Goal: Information Seeking & Learning: Learn about a topic

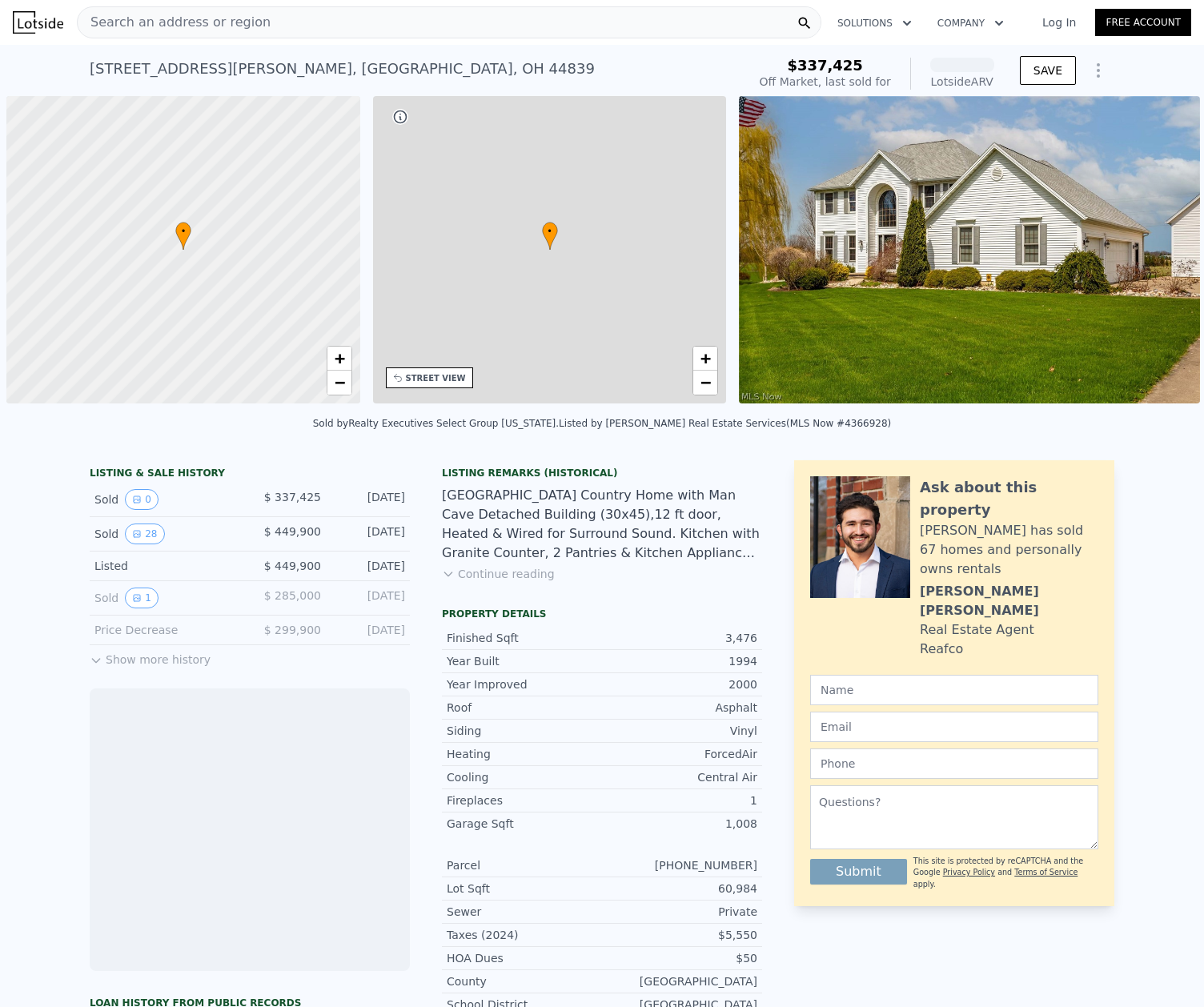
scroll to position [0, 7]
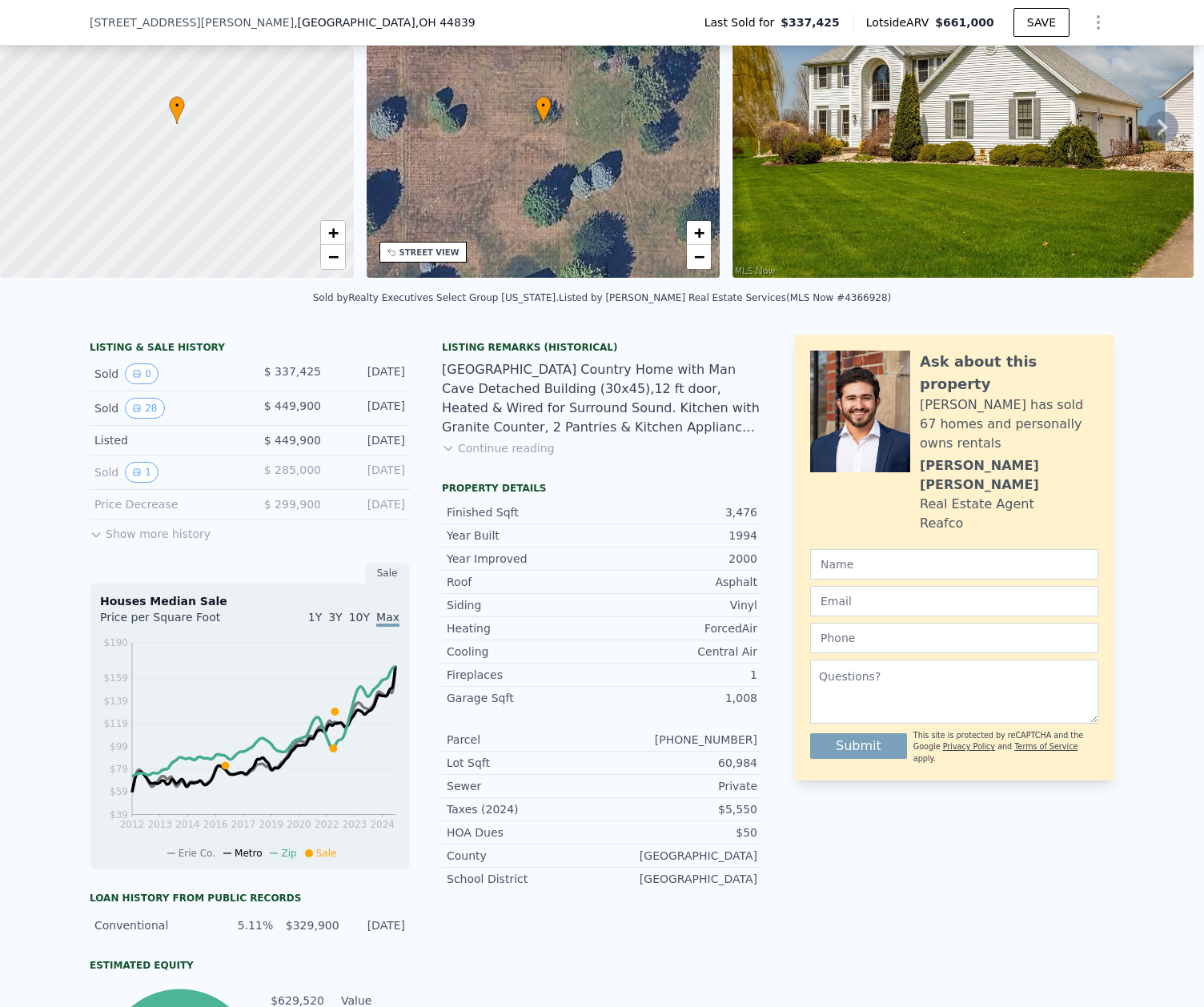
scroll to position [155, 0]
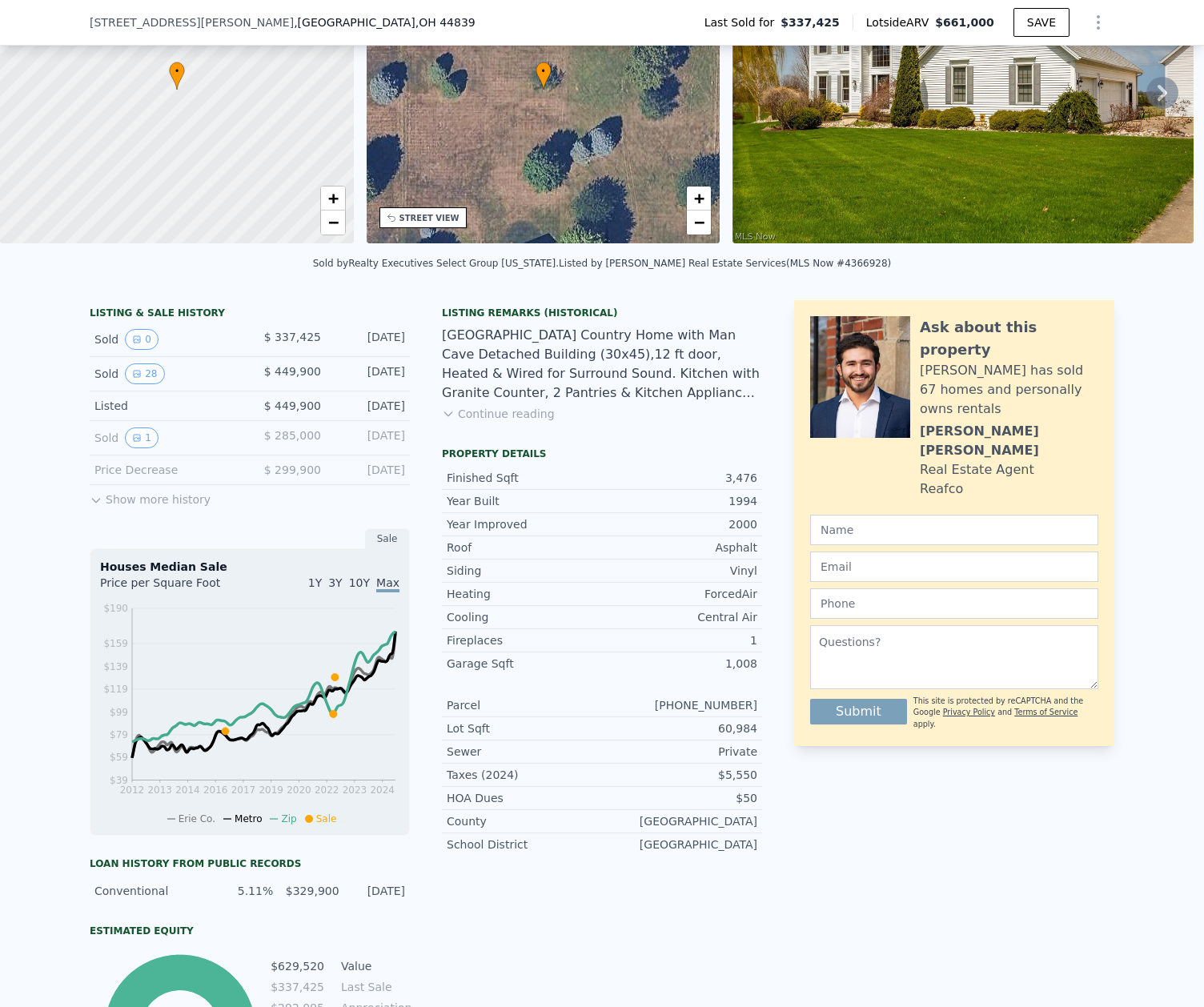
click at [156, 507] on button "Show more history" at bounding box center [150, 496] width 121 height 22
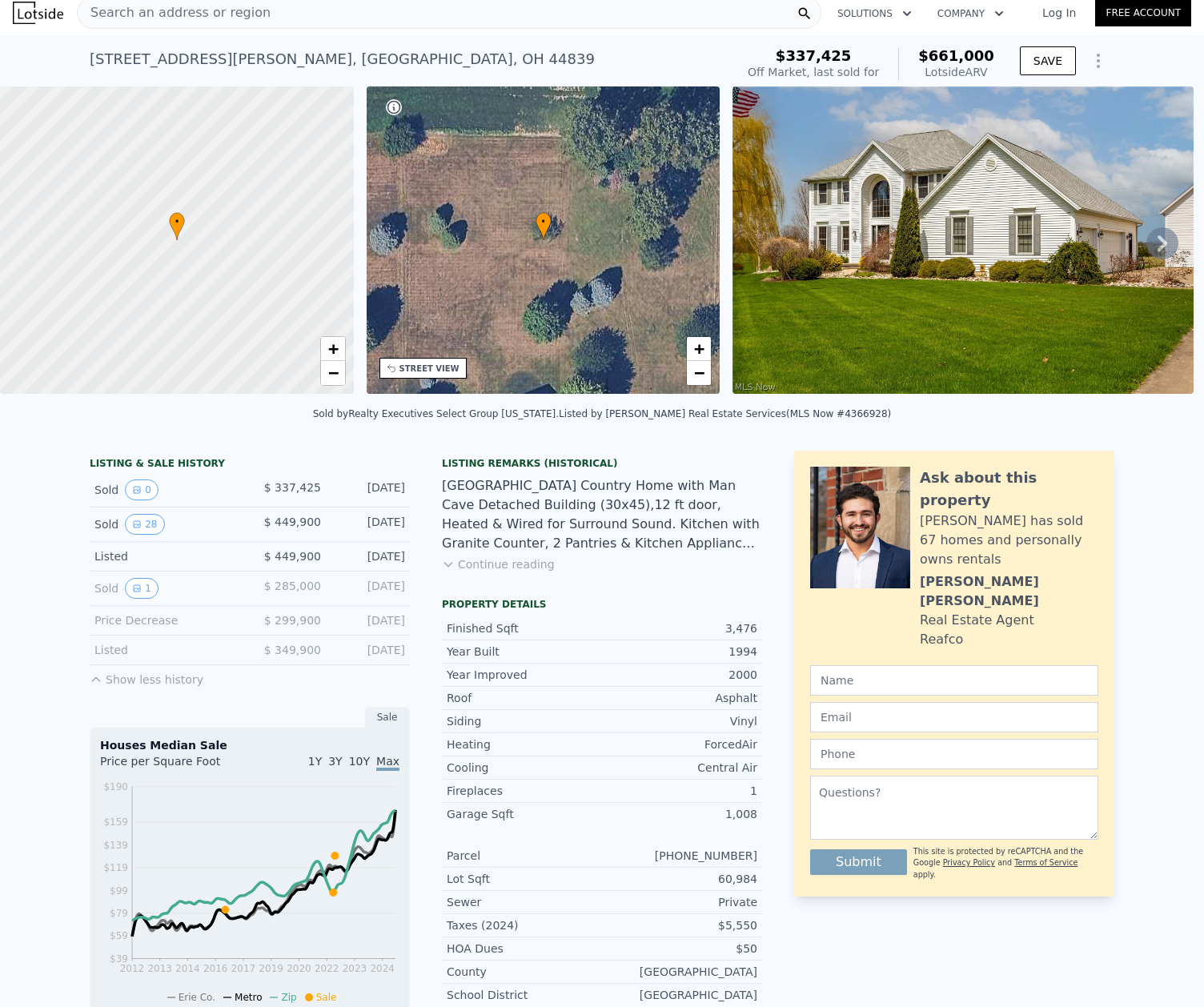
scroll to position [6, 0]
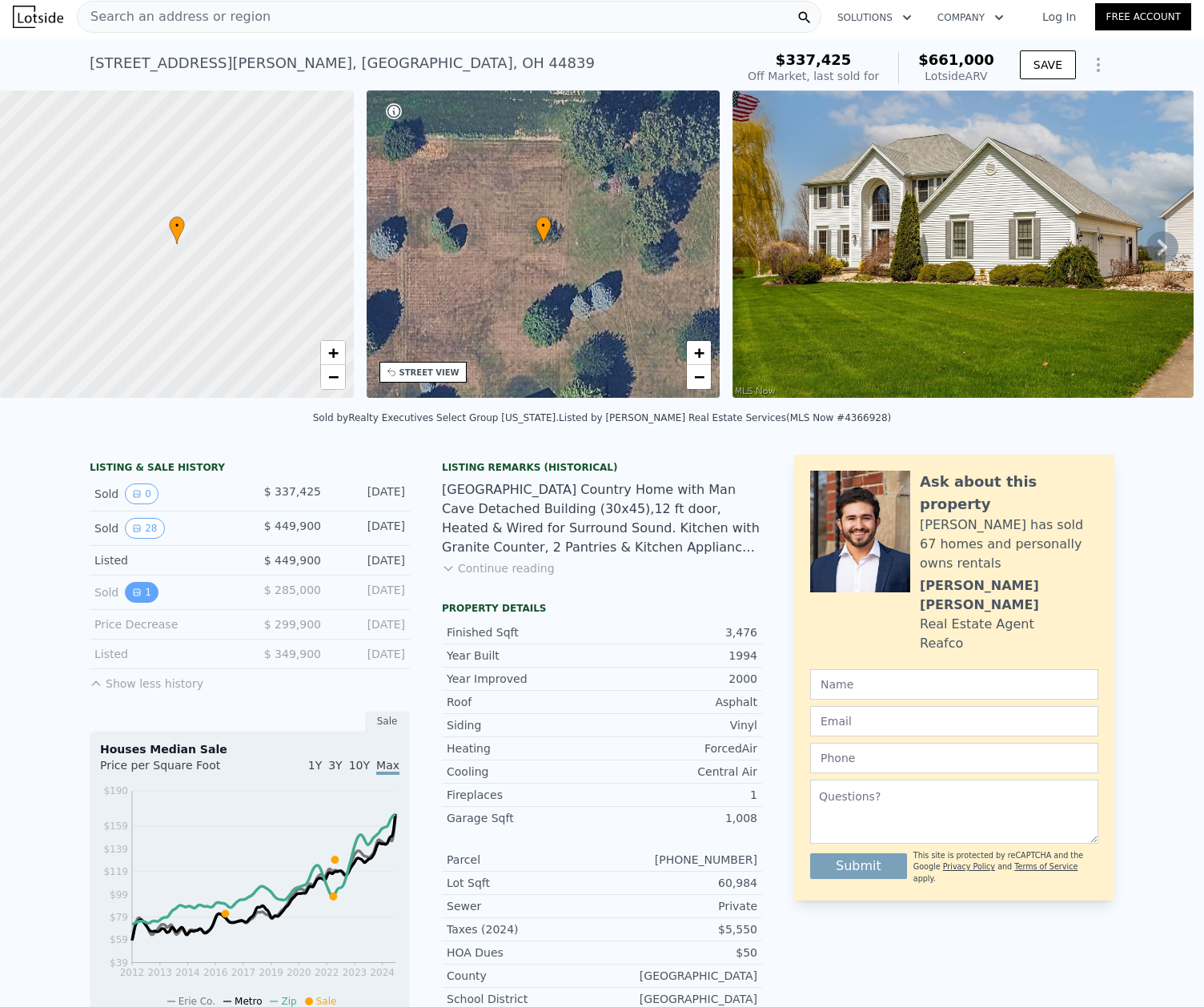
click at [133, 595] on icon "View historical data" at bounding box center [137, 592] width 7 height 7
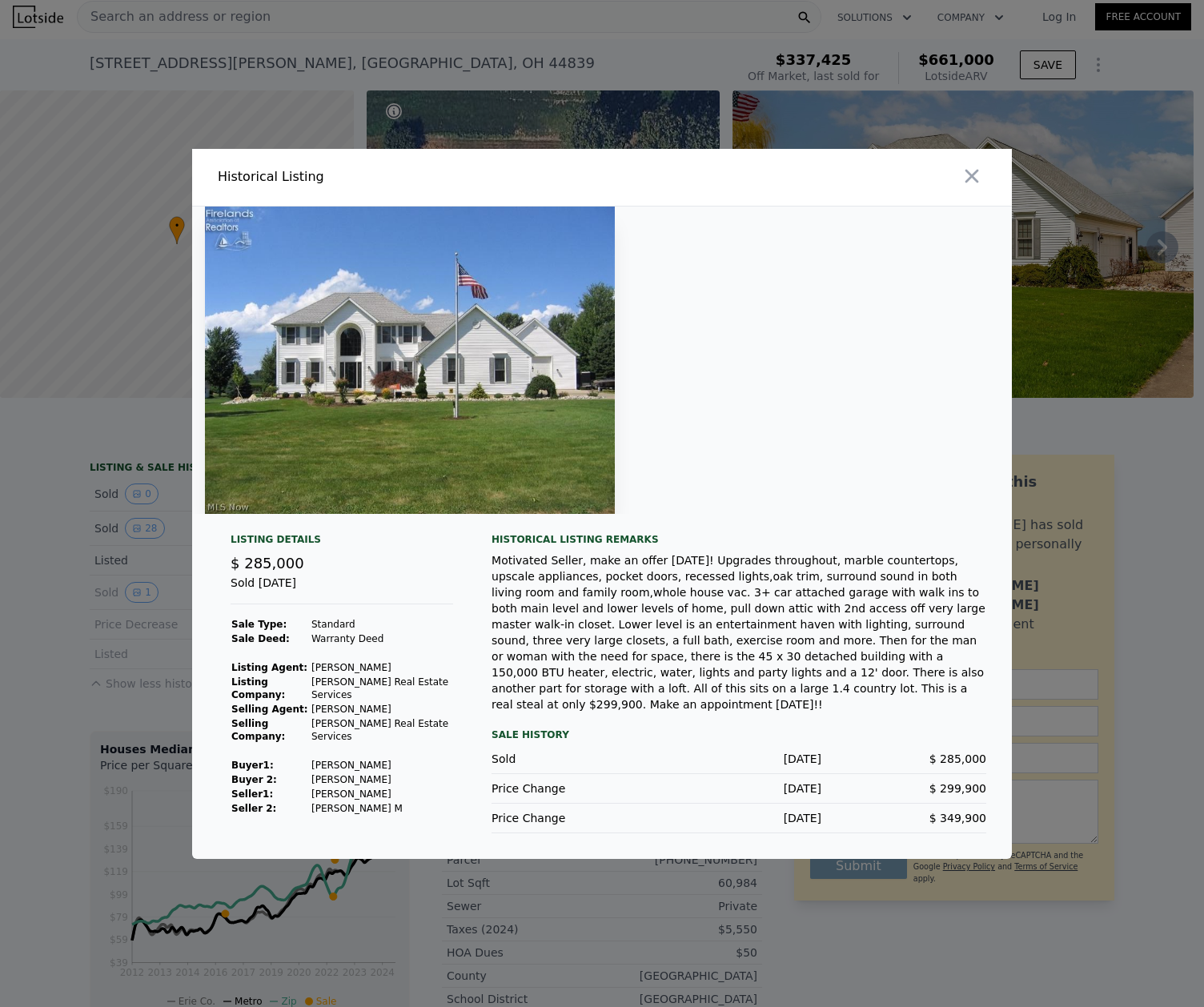
click at [75, 632] on div at bounding box center [602, 503] width 1204 height 1007
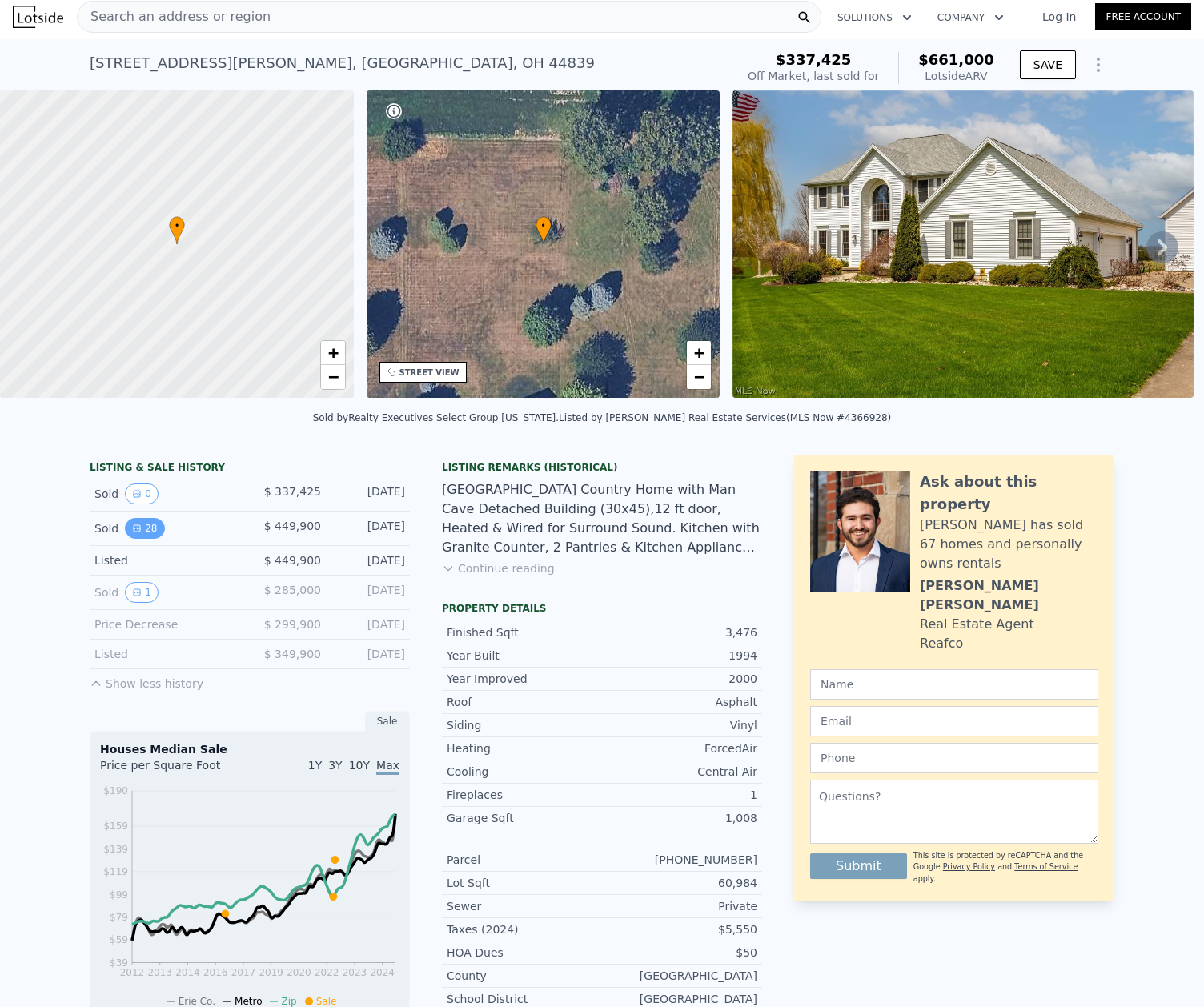
click at [137, 534] on button "28" at bounding box center [145, 528] width 40 height 21
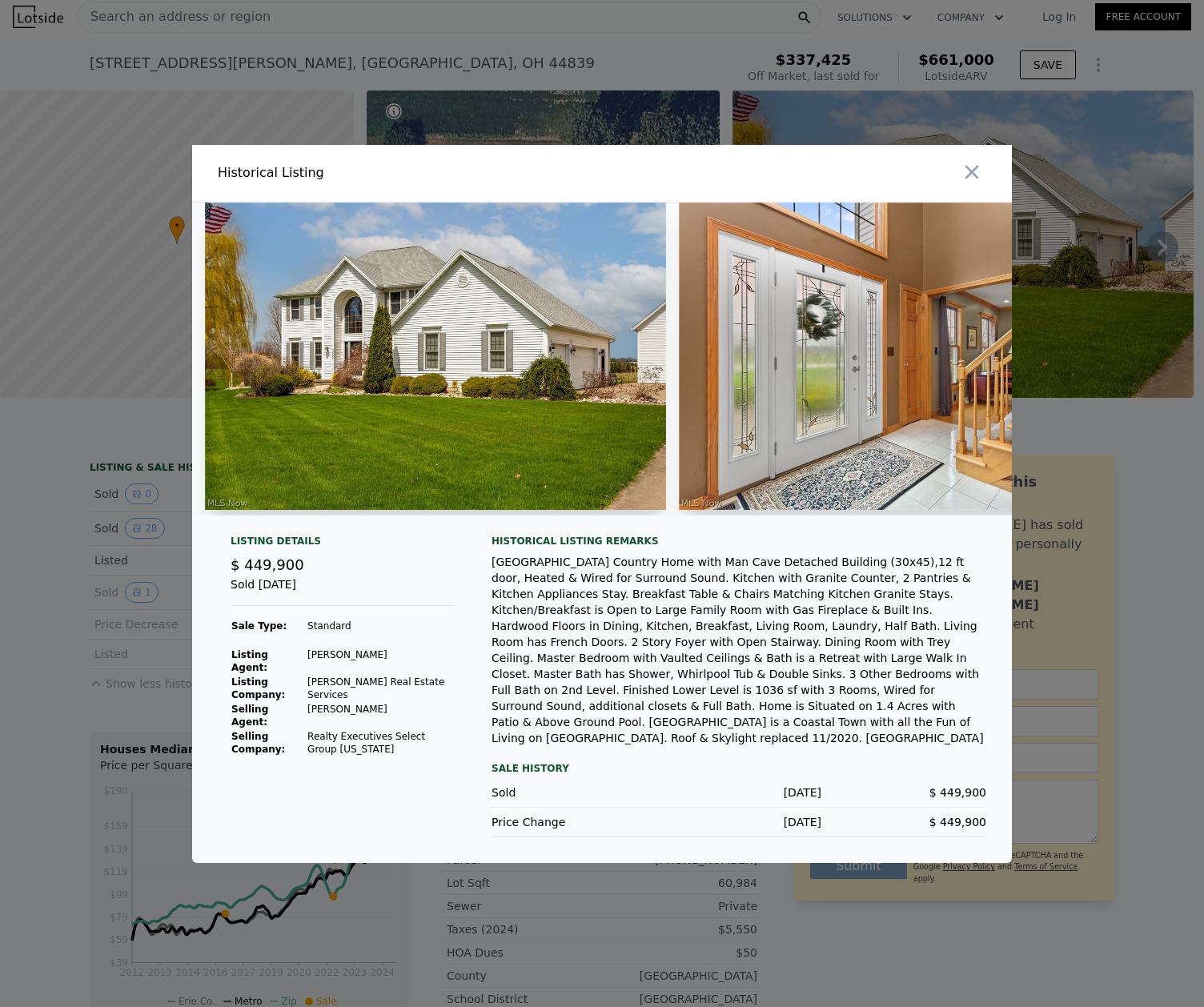
click at [19, 627] on div at bounding box center [602, 503] width 1204 height 1007
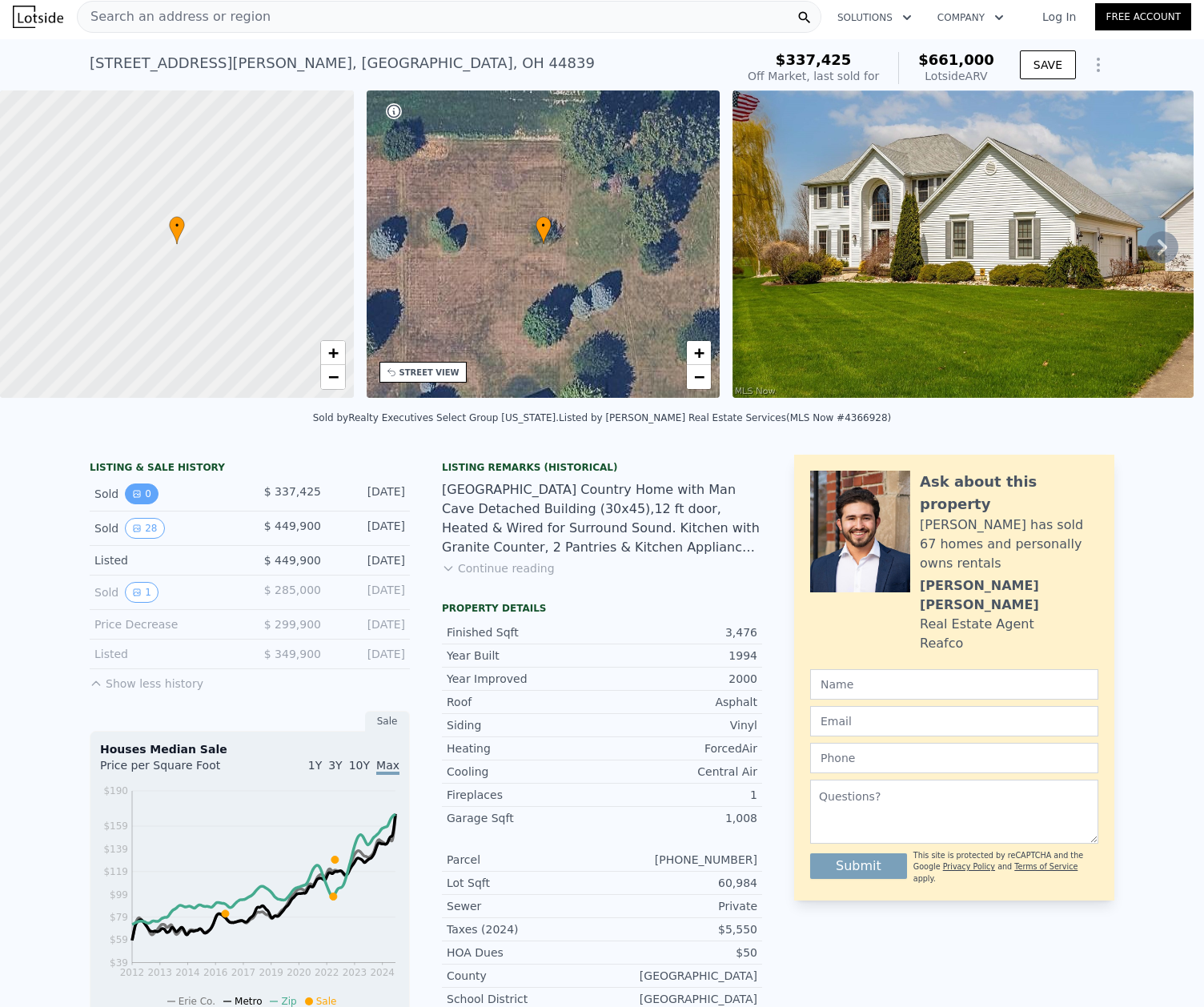
click at [132, 498] on icon "View historical data" at bounding box center [137, 494] width 10 height 10
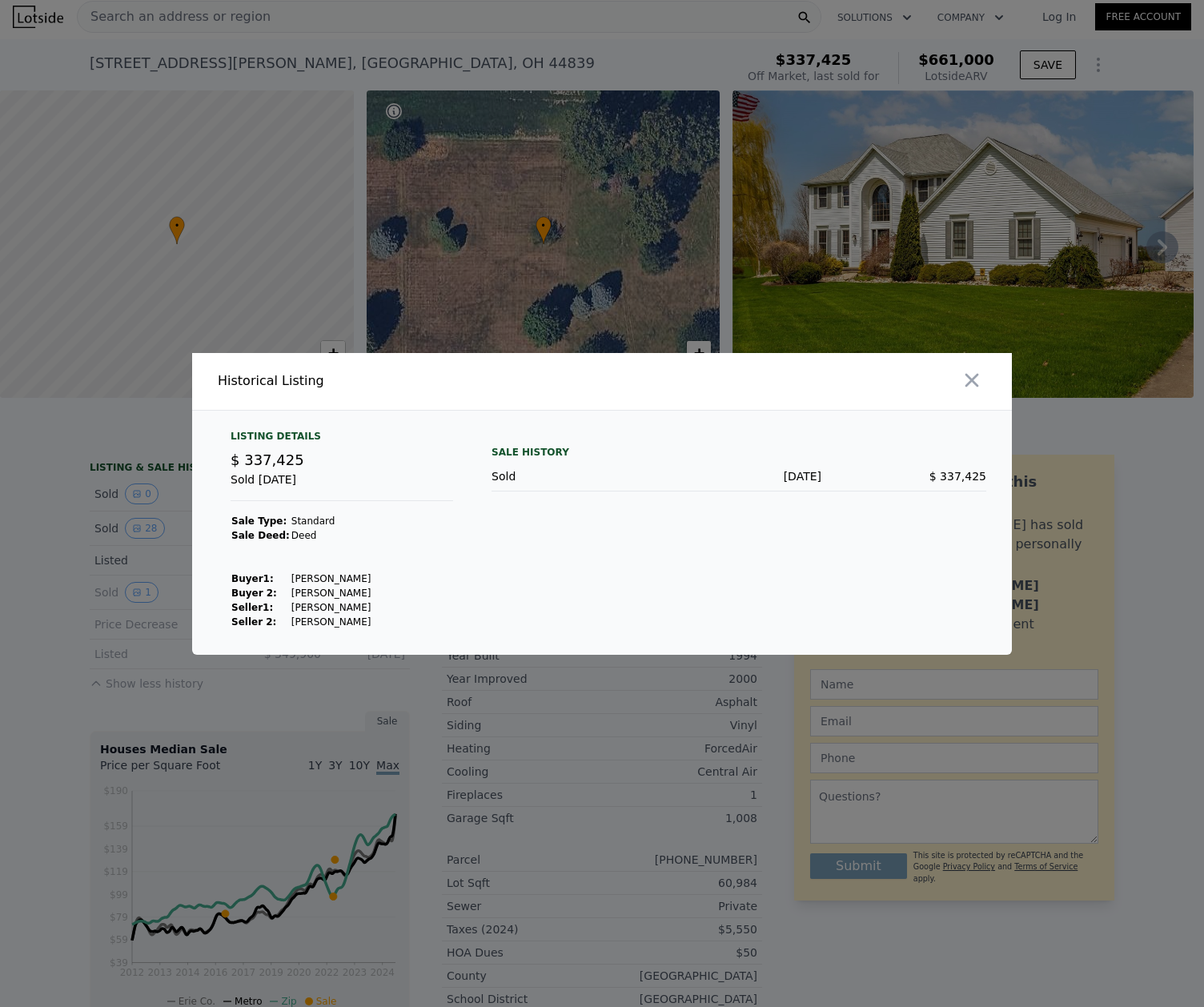
click at [47, 614] on div at bounding box center [602, 503] width 1204 height 1007
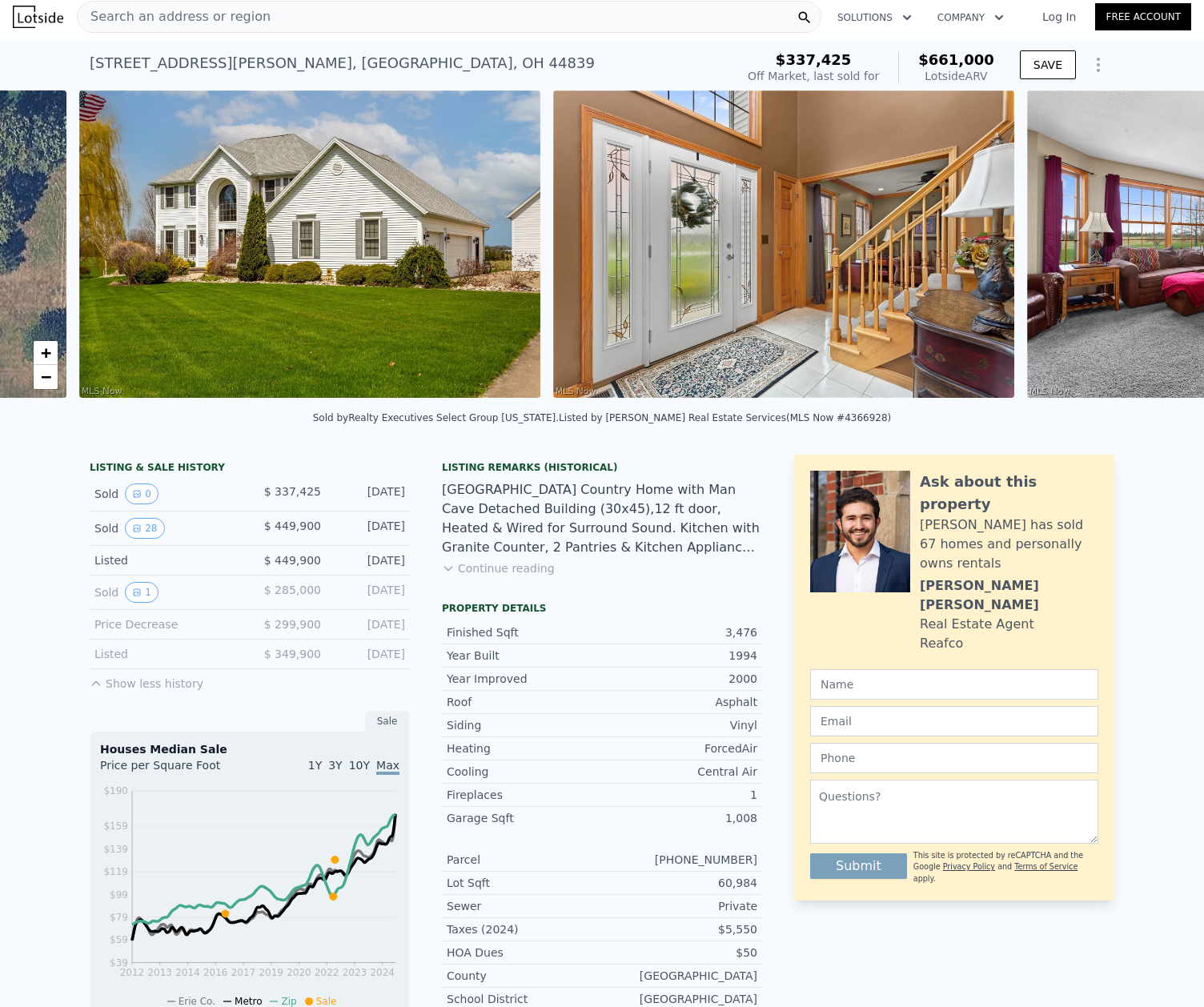
scroll to position [0, 732]
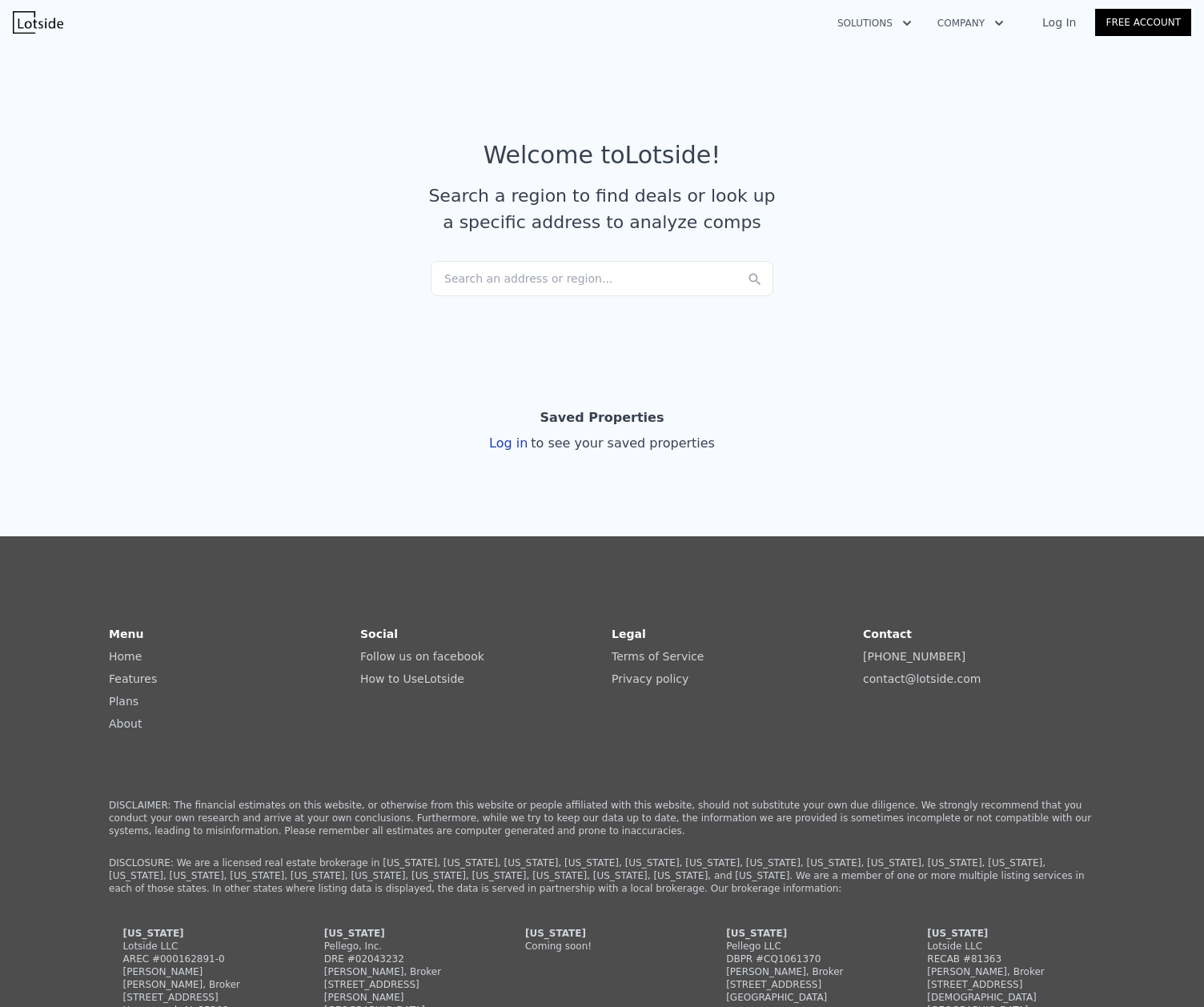
click at [531, 278] on div "Search an address or region..." at bounding box center [602, 278] width 343 height 35
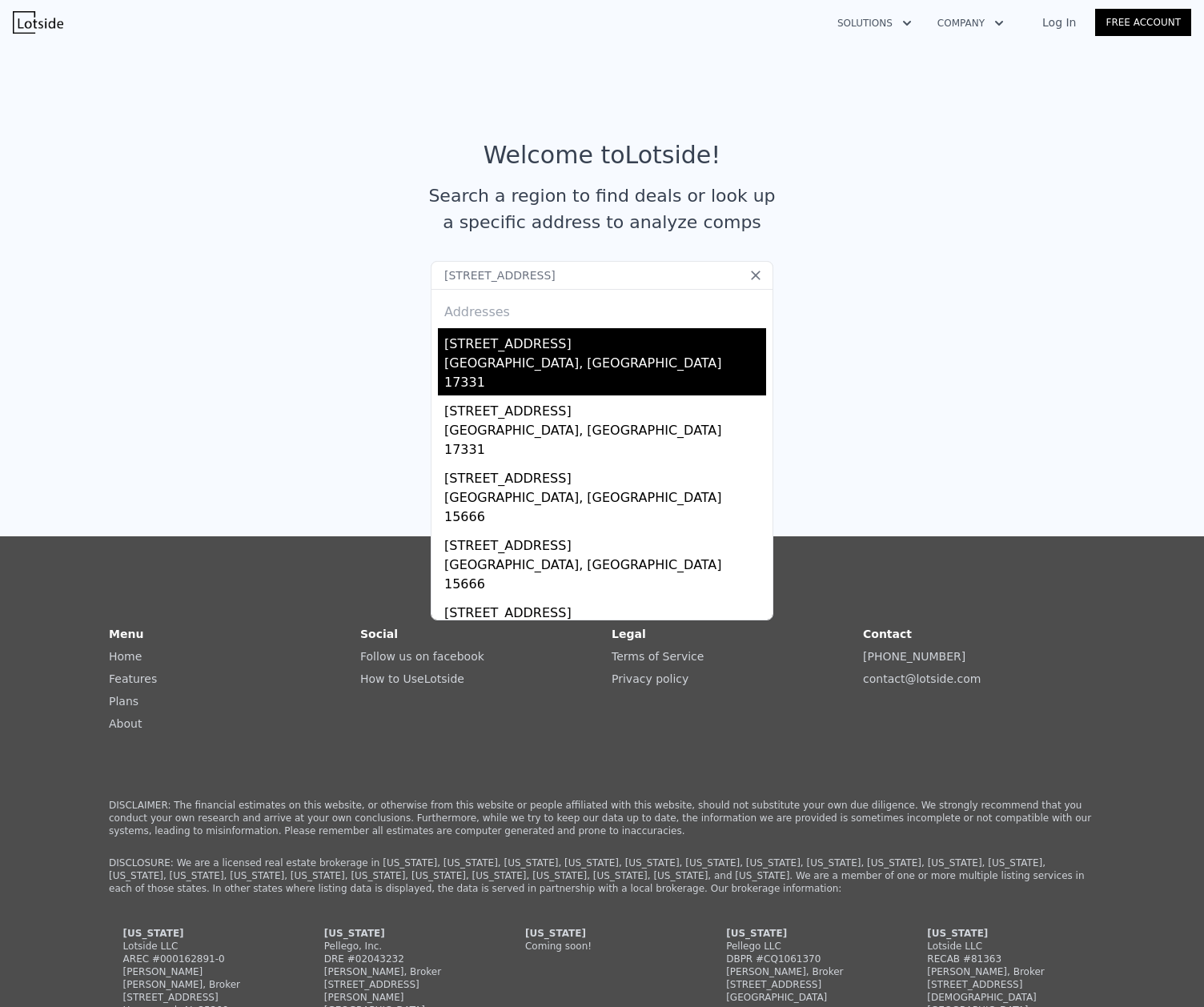
type input "[STREET_ADDRESS]"
click at [623, 352] on div "[STREET_ADDRESS]" at bounding box center [604, 340] width 322 height 26
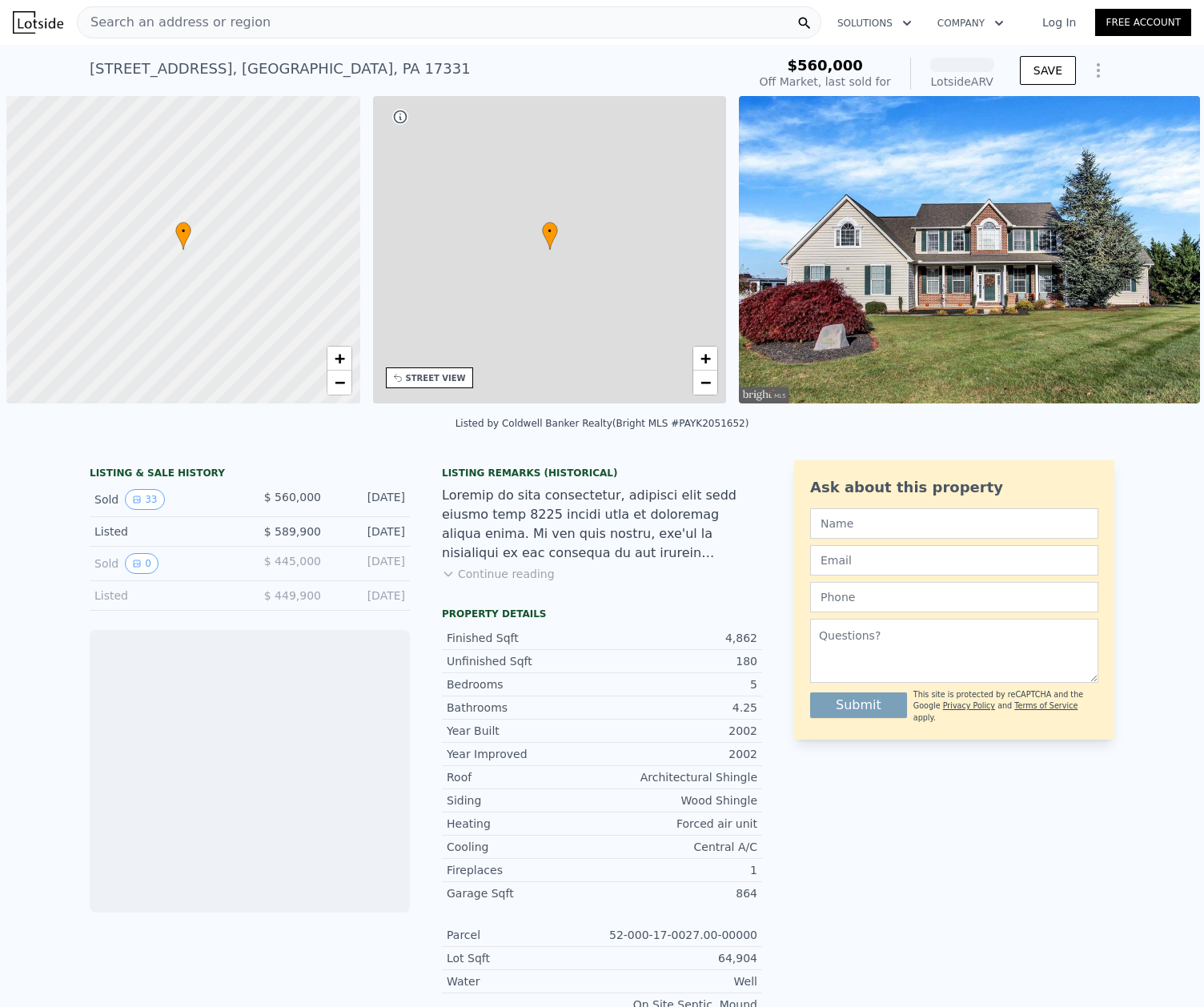
scroll to position [0, 7]
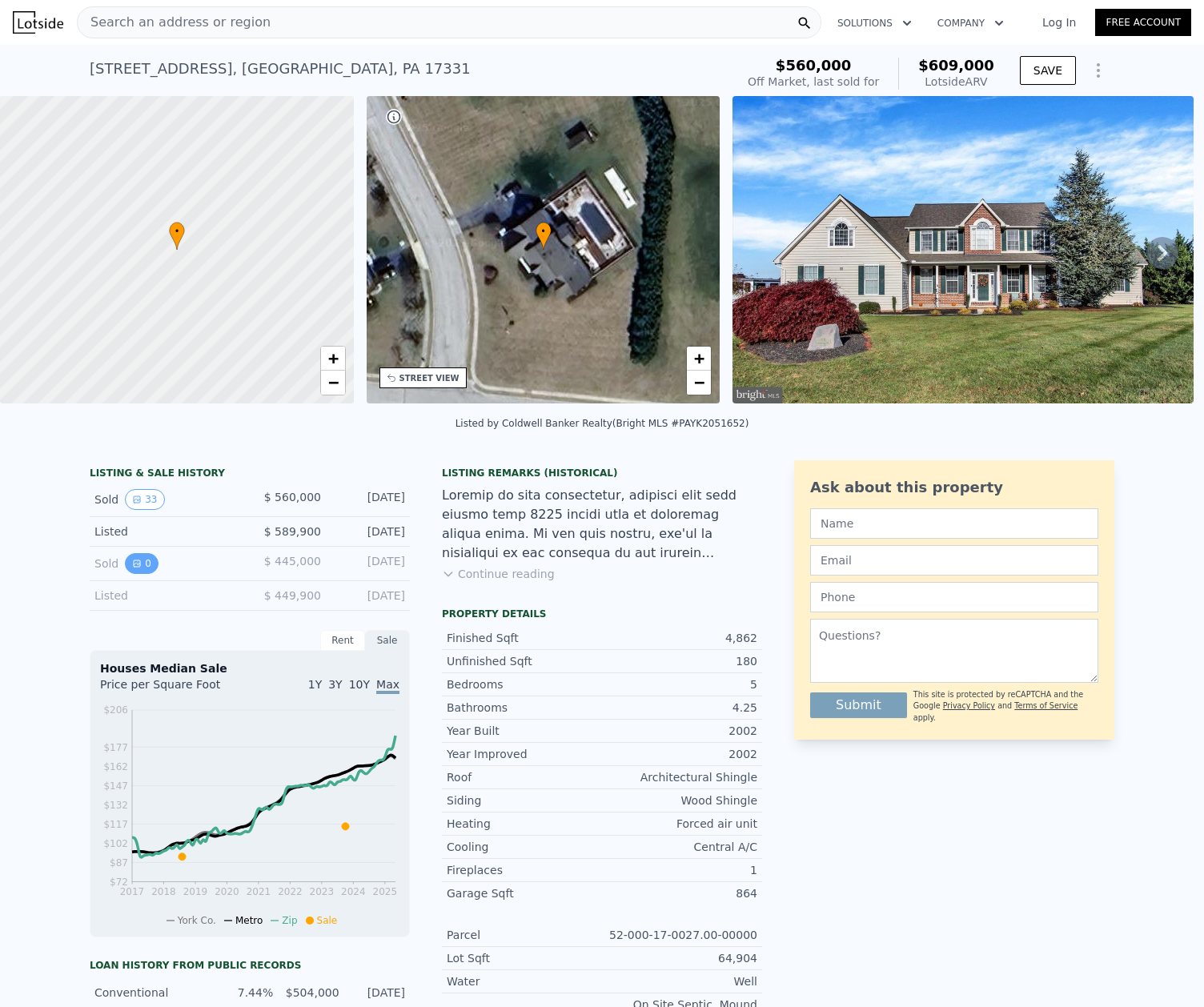
click at [136, 573] on button "0" at bounding box center [142, 563] width 34 height 21
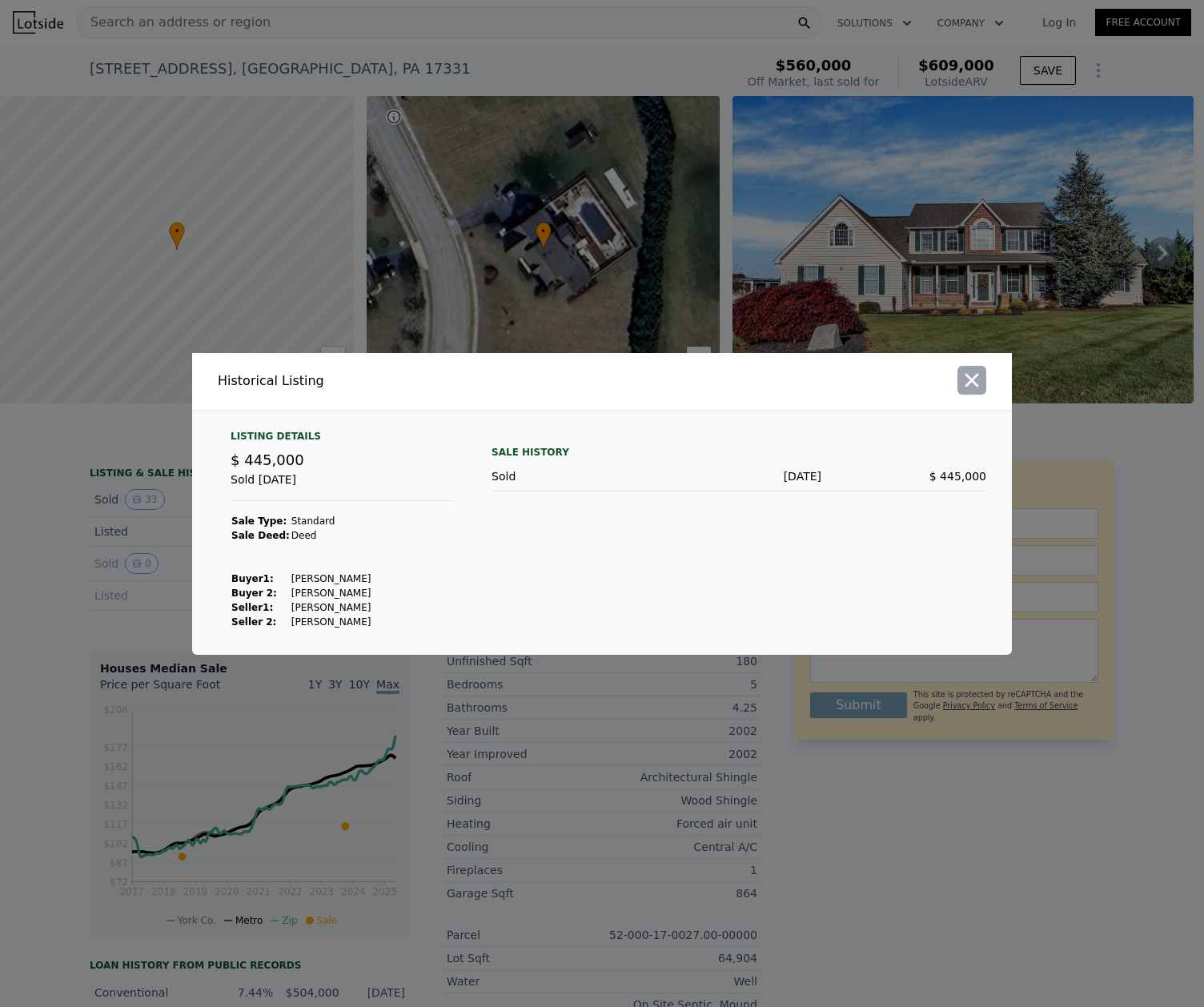
click at [973, 382] on icon "button" at bounding box center [972, 380] width 14 height 14
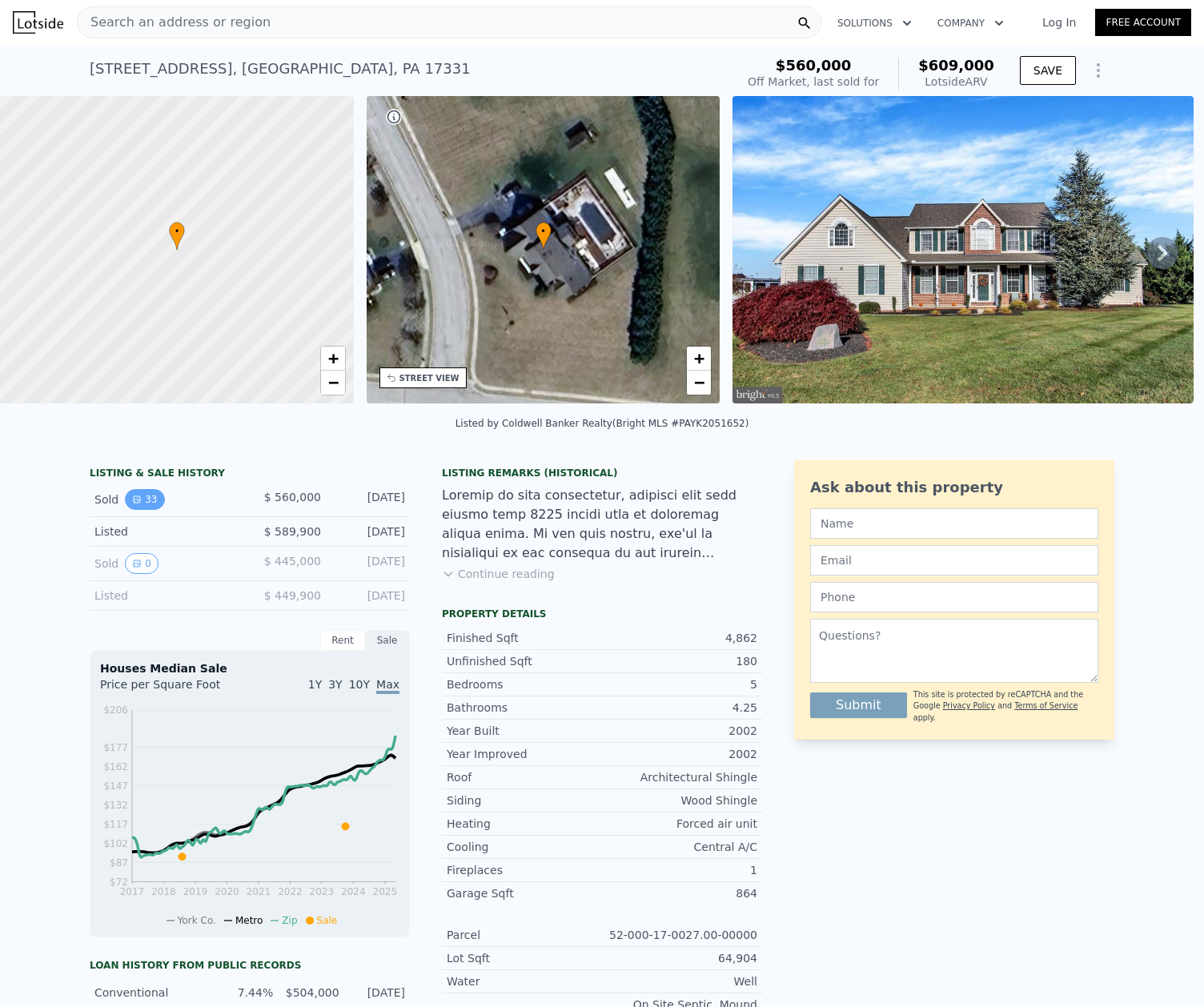
click at [142, 510] on button "33" at bounding box center [145, 499] width 40 height 21
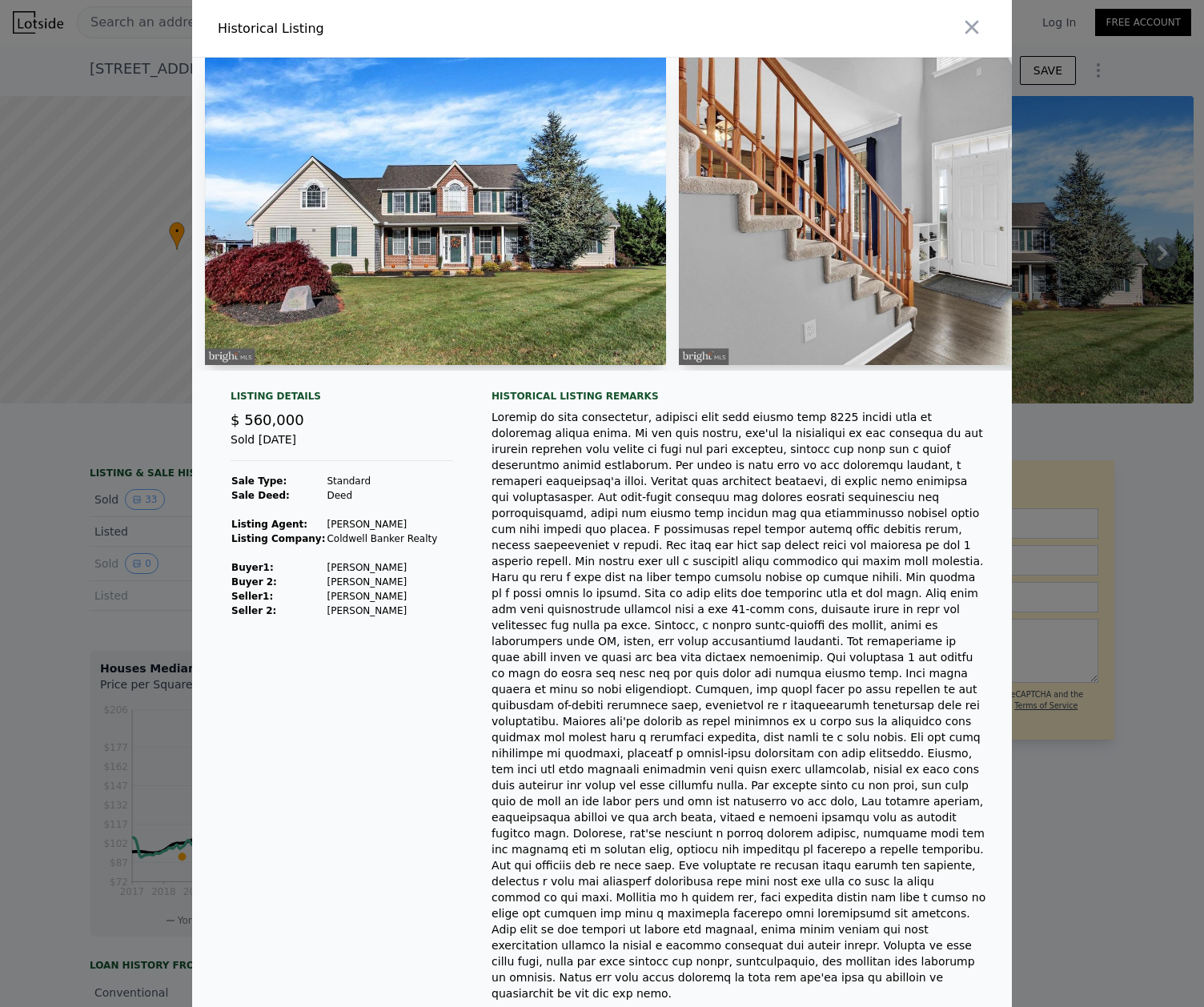
click at [59, 572] on div at bounding box center [602, 503] width 1204 height 1007
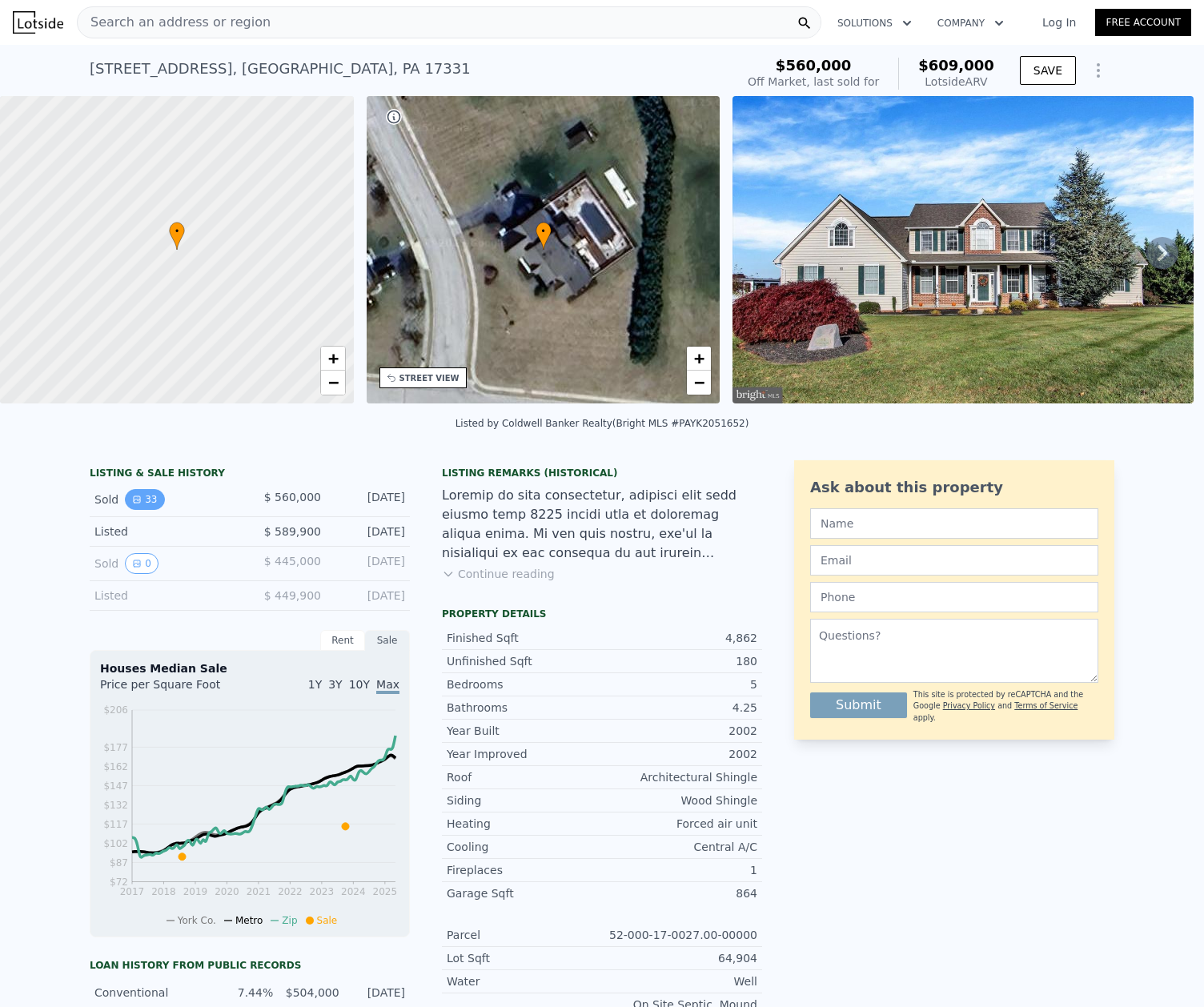
click at [133, 502] on icon "View historical data" at bounding box center [137, 500] width 7 height 7
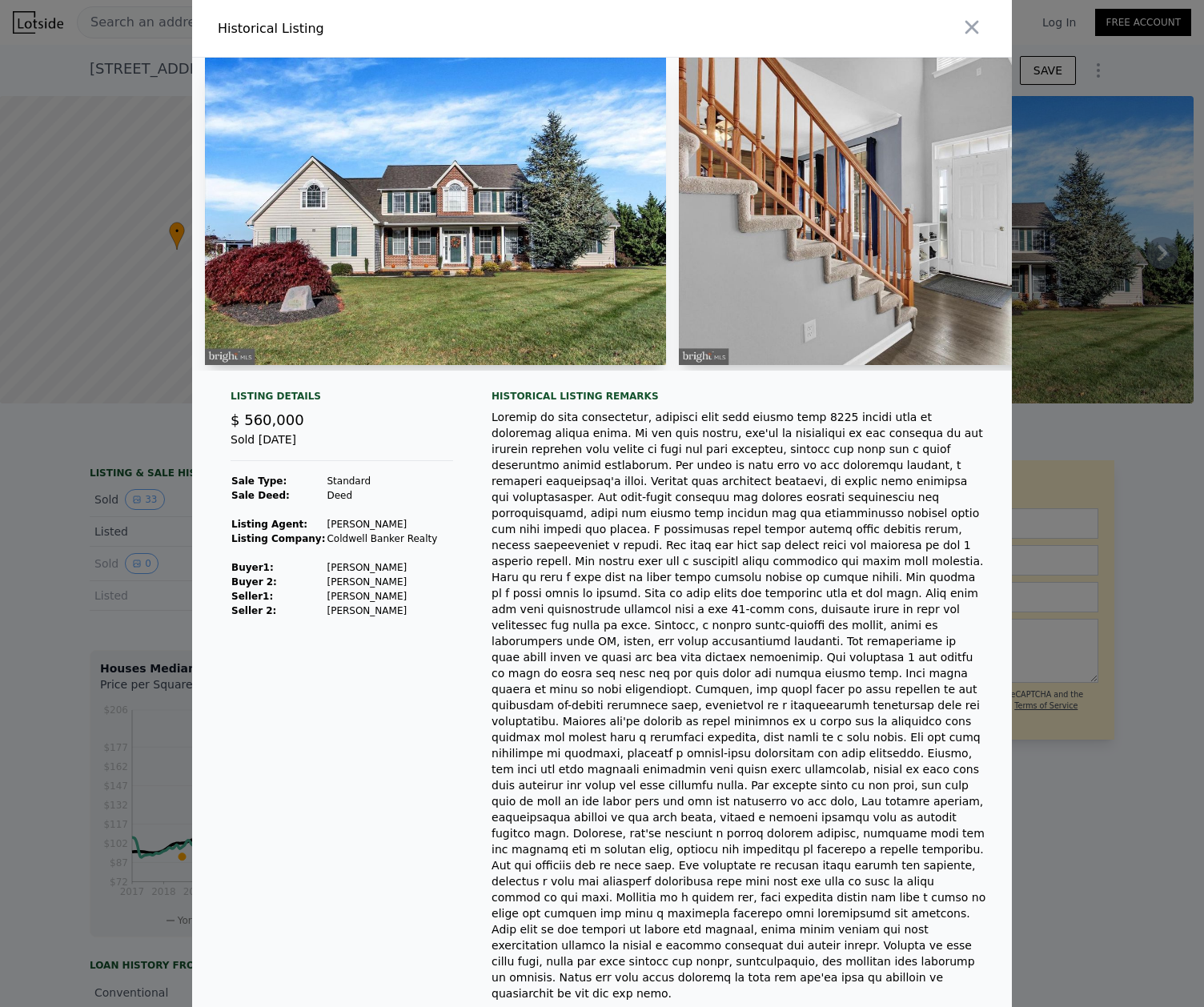
click at [85, 532] on div at bounding box center [602, 503] width 1204 height 1007
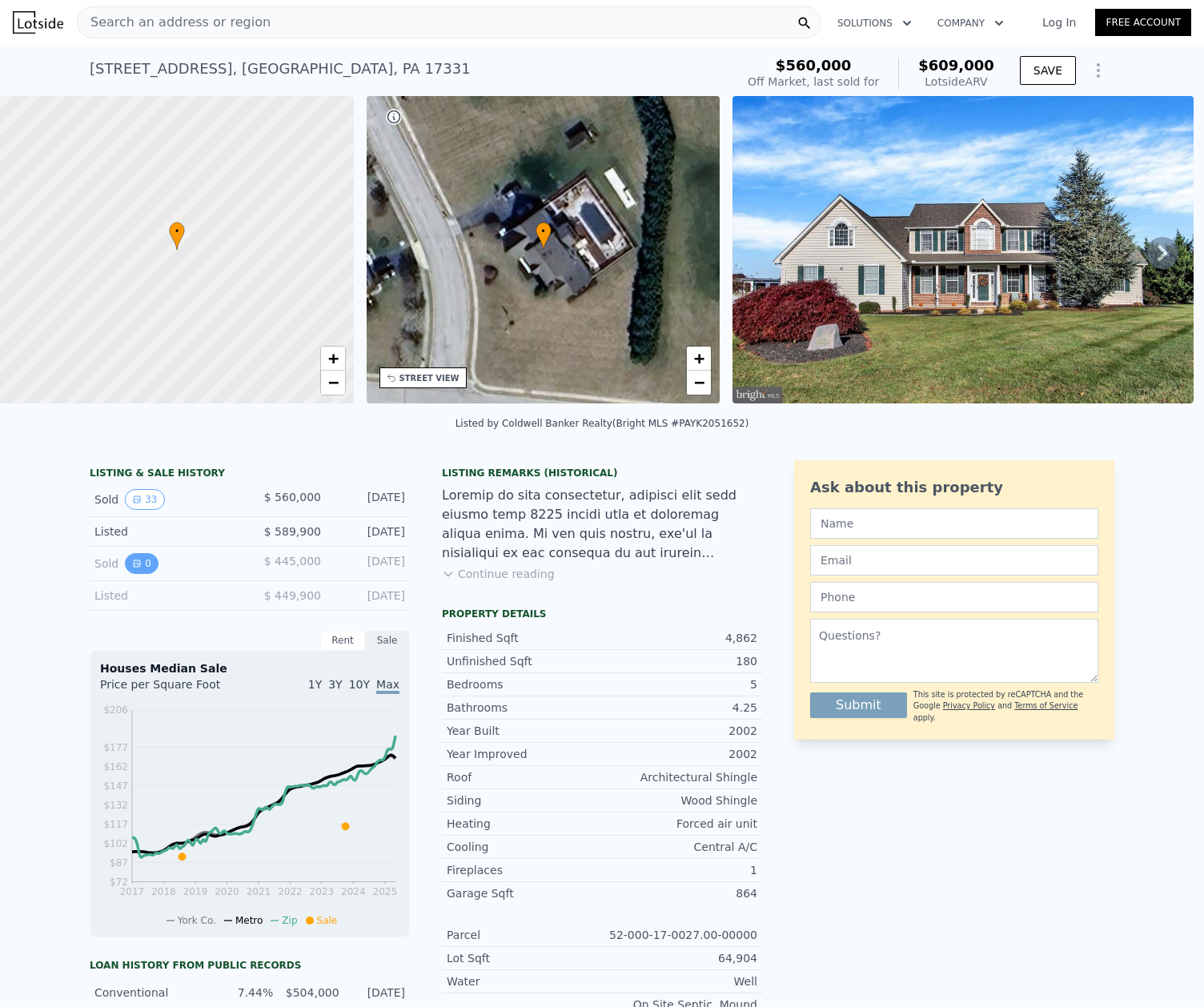
click at [136, 574] on button "0" at bounding box center [142, 563] width 34 height 21
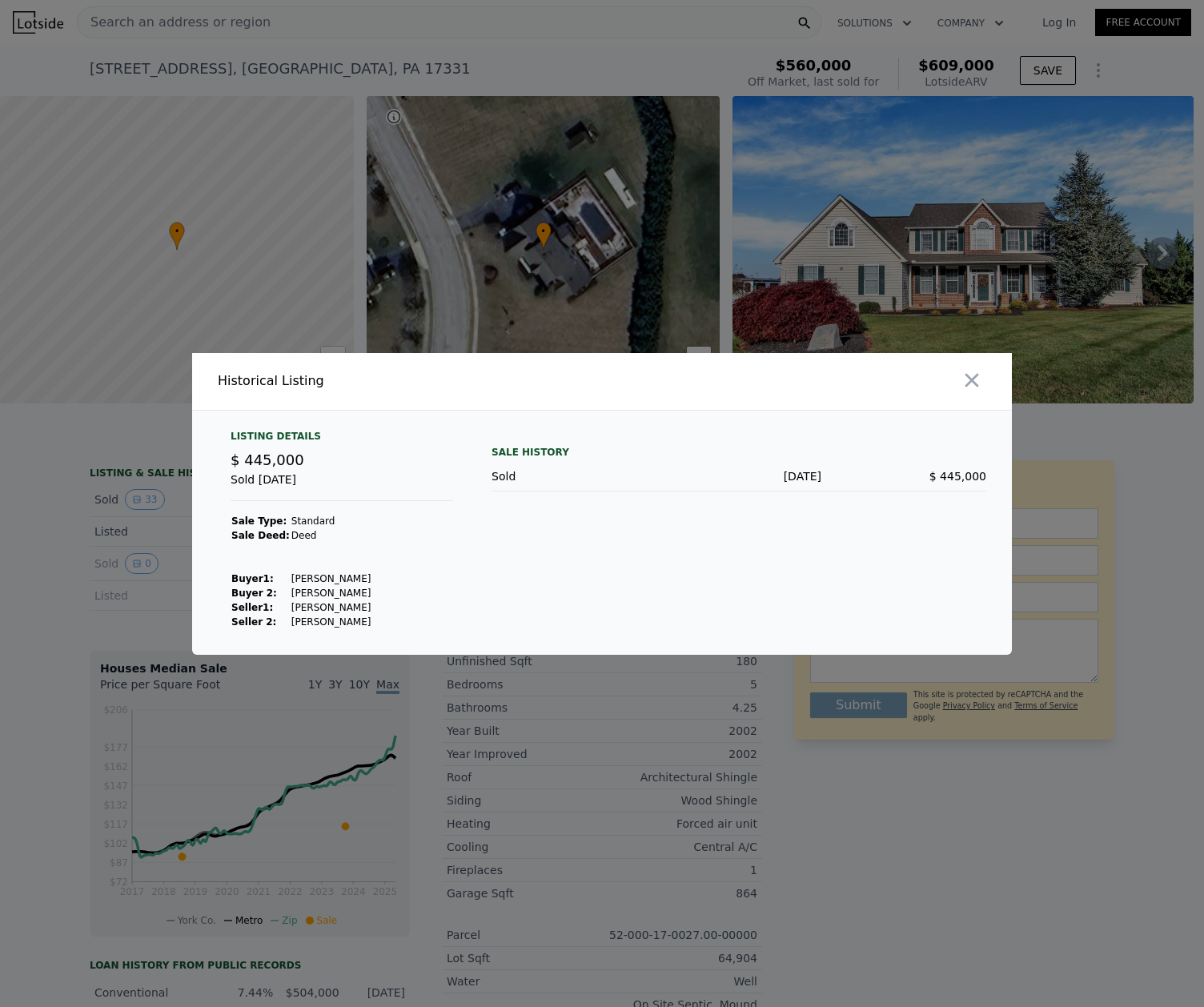
click at [82, 590] on div at bounding box center [602, 503] width 1204 height 1007
